Goal: Information Seeking & Learning: Find specific page/section

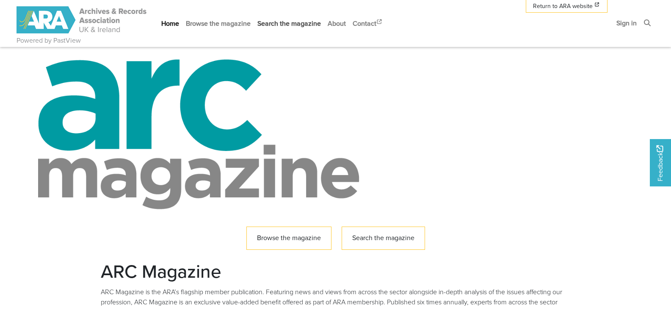
click at [306, 24] on link "Search the magazine" at bounding box center [289, 23] width 70 height 22
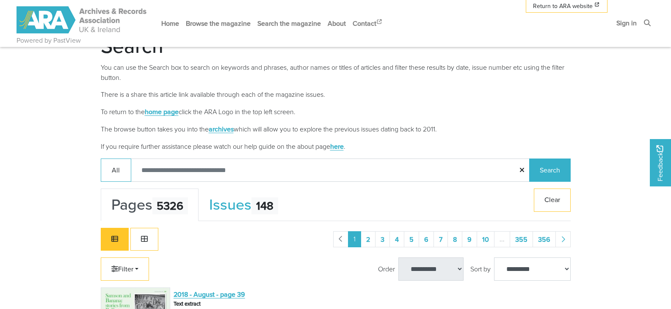
scroll to position [160, 0]
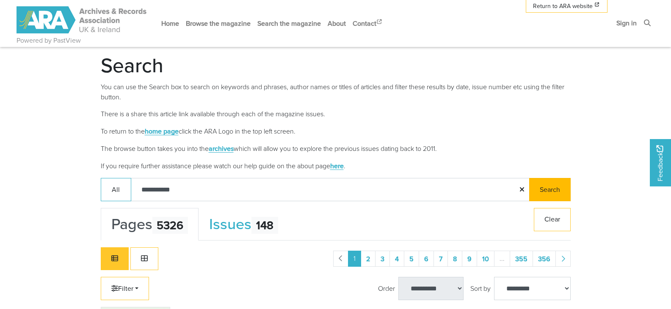
type input "**********"
click at [555, 187] on button "Search" at bounding box center [549, 189] width 41 height 23
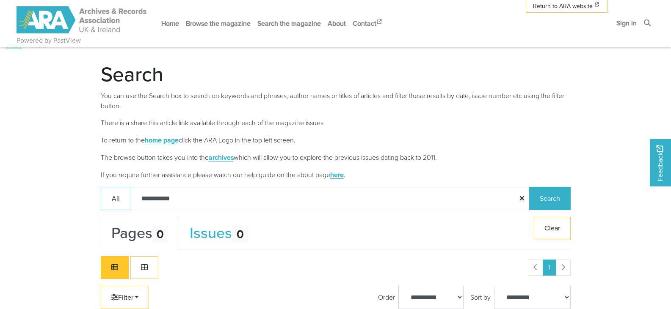
scroll to position [199, 0]
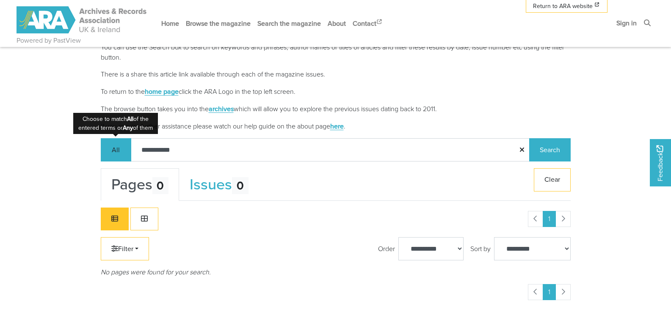
drag, startPoint x: 188, startPoint y: 152, endPoint x: 126, endPoint y: 157, distance: 62.4
click at [126, 157] on div "**********" at bounding box center [336, 149] width 470 height 23
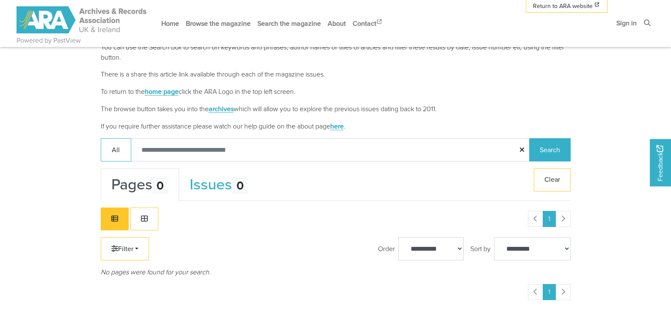
click at [221, 111] on link "archives" at bounding box center [221, 108] width 25 height 9
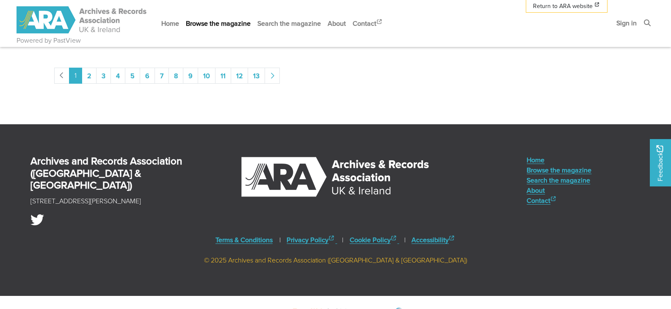
scroll to position [1460, 0]
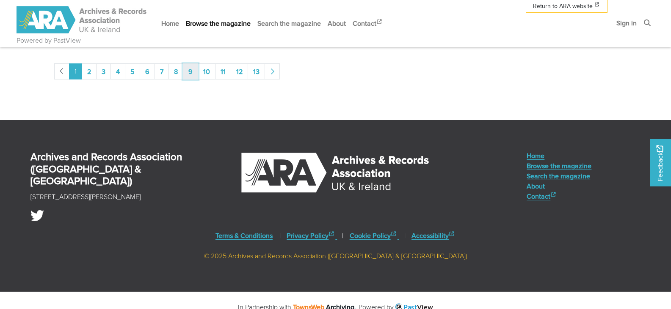
click at [194, 72] on link "9" at bounding box center [190, 71] width 15 height 16
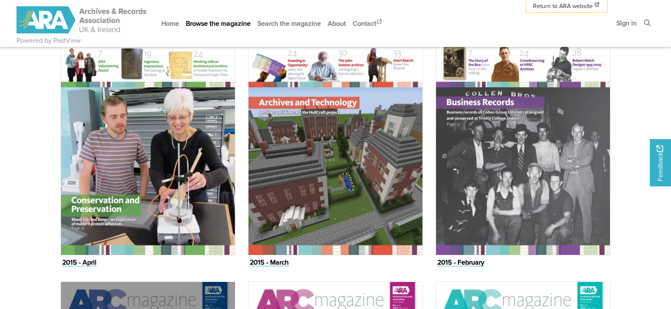
scroll to position [550, 0]
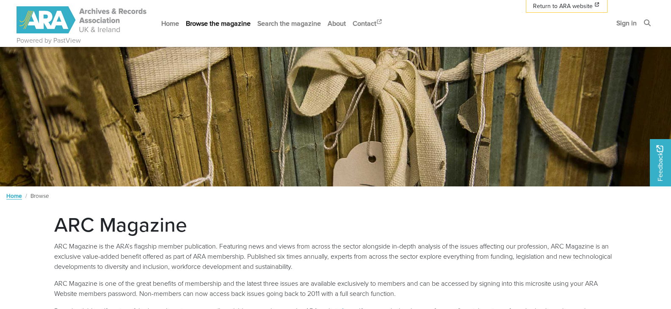
scroll to position [1388, 0]
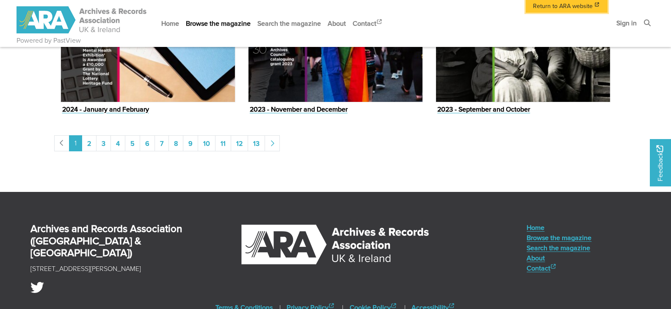
click at [568, 4] on span "Return to ARA website" at bounding box center [563, 6] width 60 height 9
